Goal: Task Accomplishment & Management: Manage account settings

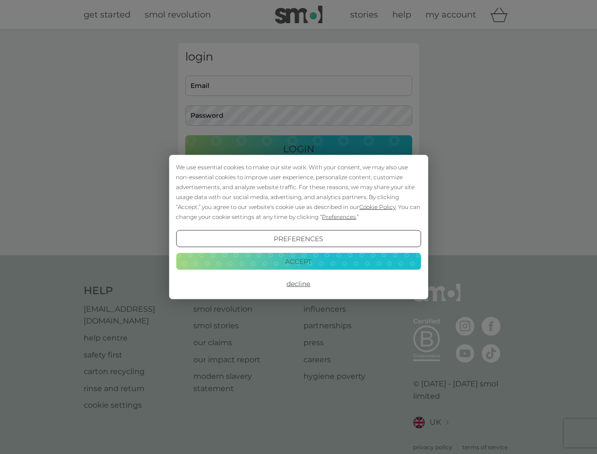
click at [378, 206] on span "Cookie Policy" at bounding box center [377, 206] width 36 height 7
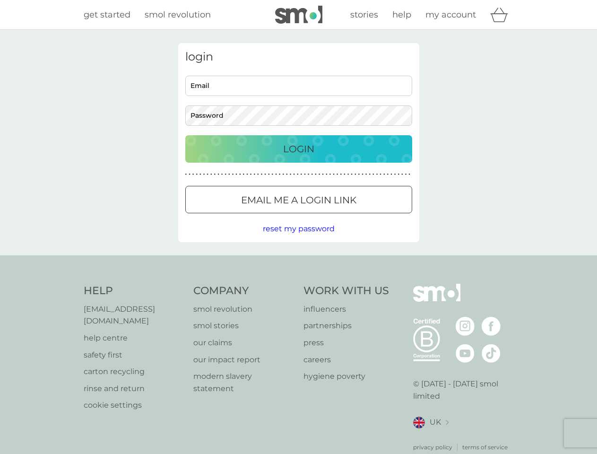
click at [338, 216] on div "login Email Password Login ● ● ● ● ● ● ● ● ● ● ● ● ● ● ● ● ● ● ● ● ● ● ● ● ● ● …" at bounding box center [298, 142] width 241 height 199
click at [298, 239] on div "login Email Password Login ● ● ● ● ● ● ● ● ● ● ● ● ● ● ● ● ● ● ● ● ● ● ● ● ● ● …" at bounding box center [298, 142] width 241 height 199
click at [298, 284] on div "Help [EMAIL_ADDRESS][DOMAIN_NAME] help centre safety first carton recycling rin…" at bounding box center [299, 368] width 430 height 168
click at [298, 261] on div "Help [EMAIL_ADDRESS][DOMAIN_NAME] help centre safety first carton recycling rin…" at bounding box center [298, 367] width 597 height 224
